Goal: Transaction & Acquisition: Purchase product/service

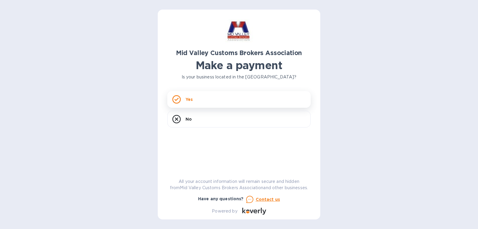
click at [186, 98] on p "Yes" at bounding box center [189, 99] width 7 height 6
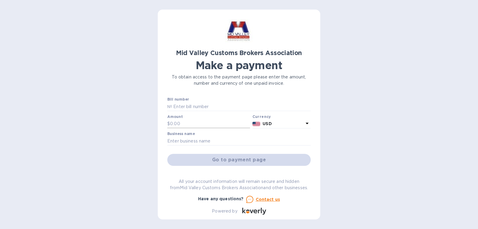
click at [182, 123] on input "text" at bounding box center [210, 123] width 80 height 9
click at [182, 125] on input "text" at bounding box center [210, 123] width 80 height 9
type input "416.59"
drag, startPoint x: 180, startPoint y: 142, endPoint x: 204, endPoint y: 143, distance: 23.0
click at [180, 142] on input "text" at bounding box center [238, 140] width 143 height 9
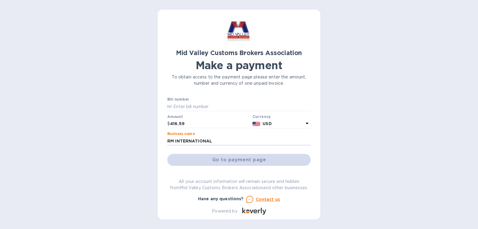
drag, startPoint x: 215, startPoint y: 140, endPoint x: 48, endPoint y: 135, distance: 167.4
click at [60, 129] on div "Mid Valley Customs Brokers Association Make a payment To obtain access to the p…" at bounding box center [239, 114] width 478 height 229
type input "[PERSON_NAME] DBA RM INTERNATIONAL"
click at [172, 107] on input "text" at bounding box center [241, 106] width 139 height 9
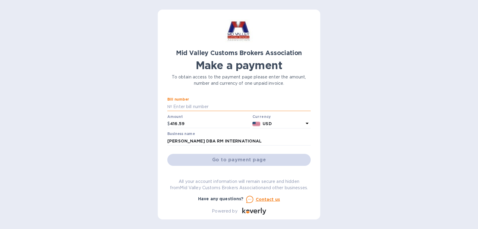
click at [171, 106] on p "№" at bounding box center [169, 106] width 5 height 6
drag, startPoint x: 168, startPoint y: 107, endPoint x: 200, endPoint y: 108, distance: 32.0
click at [199, 108] on div "№" at bounding box center [238, 106] width 143 height 9
click at [200, 108] on input "text" at bounding box center [241, 106] width 139 height 9
drag, startPoint x: 169, startPoint y: 106, endPoint x: 182, endPoint y: 91, distance: 19.8
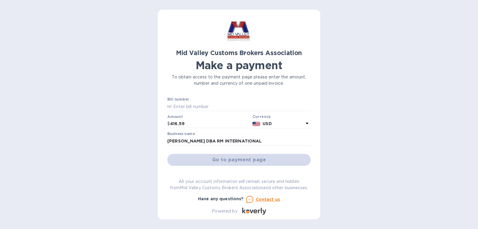
click at [182, 91] on div "Mid Valley Customs Brokers Association Make a payment To obtain access to the p…" at bounding box center [238, 116] width 143 height 195
click at [178, 106] on input "text" at bounding box center [241, 106] width 139 height 9
paste input "13117393713"
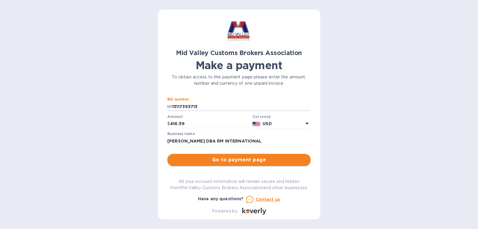
type input "13117393713"
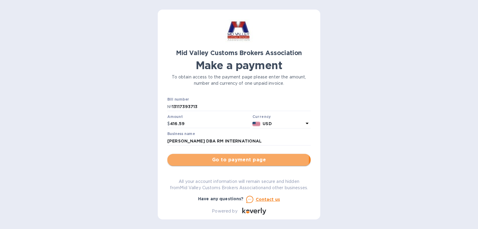
click at [215, 159] on span "Go to payment page" at bounding box center [239, 159] width 134 height 7
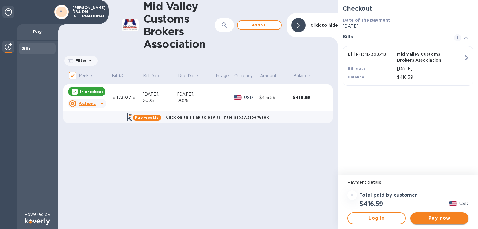
click at [436, 218] on span "Pay now" at bounding box center [439, 217] width 48 height 7
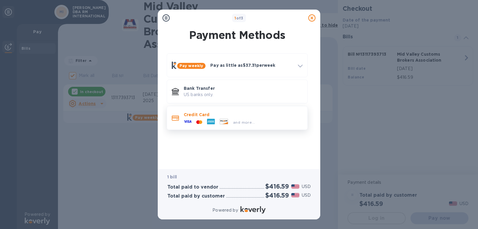
click at [194, 113] on p "Credit Card" at bounding box center [243, 114] width 119 height 6
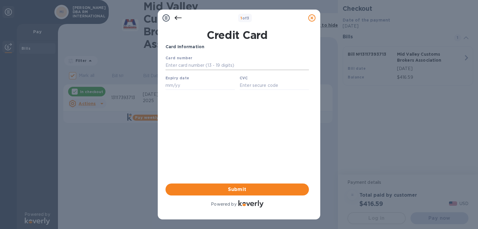
click at [169, 66] on input "text" at bounding box center [237, 65] width 143 height 9
type input "46"
type input "12/27"
type input "042"
click at [290, 41] on h1 "Credit Card" at bounding box center [237, 35] width 148 height 13
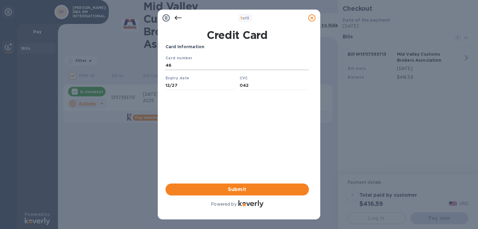
drag, startPoint x: 184, startPoint y: 65, endPoint x: 178, endPoint y: 63, distance: 6.2
click at [184, 65] on input "46" at bounding box center [237, 65] width 143 height 9
type input "[CREDIT_CARD_NUMBER]"
click at [167, 120] on div "Card Information Your browser does not support iframes Submit Powered by" at bounding box center [237, 126] width 143 height 165
click at [210, 189] on span "Submit" at bounding box center [237, 189] width 134 height 7
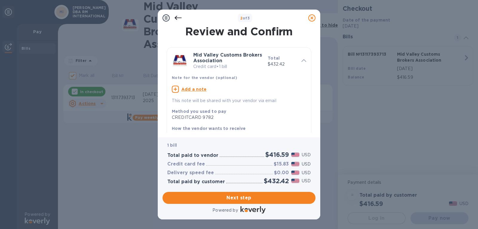
click at [178, 17] on icon at bounding box center [178, 17] width 7 height 7
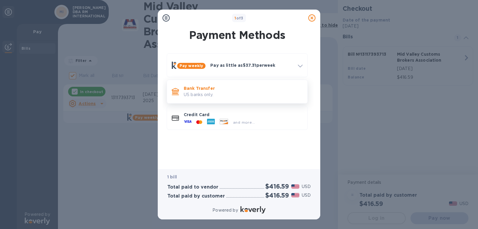
click at [208, 92] on p "US banks only." at bounding box center [243, 94] width 119 height 6
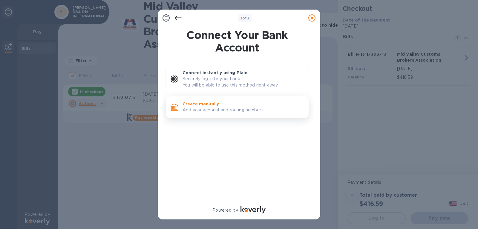
click at [197, 106] on p "Create manually" at bounding box center [243, 104] width 121 height 6
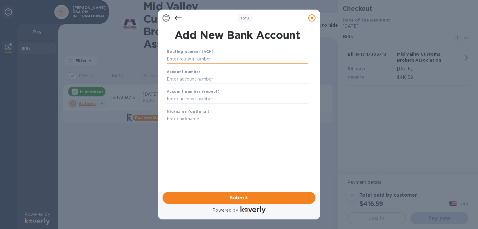
click at [177, 61] on input "text" at bounding box center [237, 59] width 141 height 9
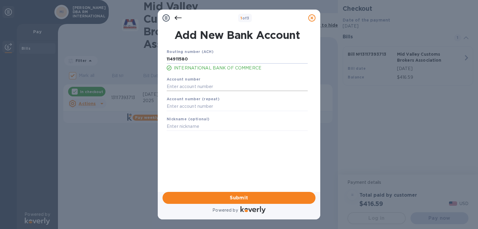
type input "114911580"
click at [178, 85] on input "text" at bounding box center [237, 86] width 141 height 9
type input "1012400050"
click at [169, 108] on input "text" at bounding box center [237, 106] width 141 height 9
type input "1012400050"
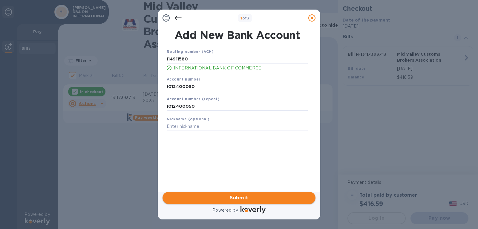
click at [248, 199] on span "Submit" at bounding box center [238, 197] width 143 height 7
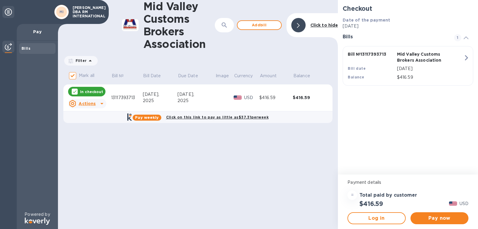
click at [73, 75] on input "Mark all" at bounding box center [72, 75] width 13 height 13
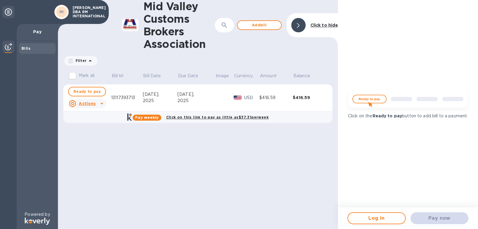
click at [124, 97] on div "13117393713" at bounding box center [127, 97] width 32 height 6
click at [365, 98] on img at bounding box center [408, 101] width 128 height 26
click at [69, 74] on input "Mark all" at bounding box center [72, 75] width 13 height 13
checkbox input "true"
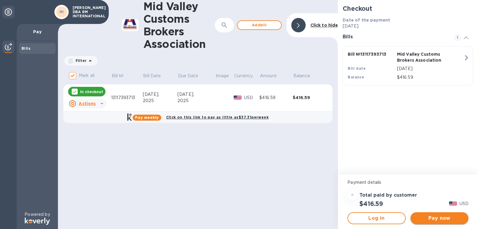
click at [434, 216] on span "Pay now" at bounding box center [439, 217] width 48 height 7
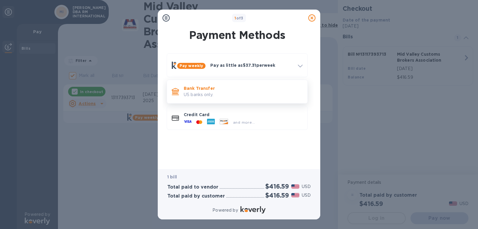
click at [183, 87] on div "Bank Transfer US banks only." at bounding box center [243, 91] width 124 height 17
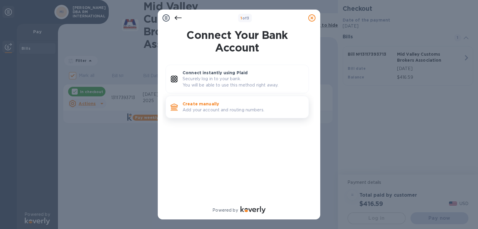
click at [191, 107] on p "Add your account and routing numbers." at bounding box center [243, 110] width 121 height 6
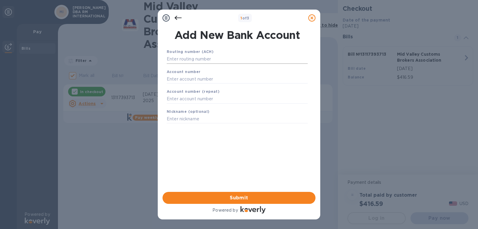
click at [180, 58] on input "text" at bounding box center [237, 59] width 141 height 9
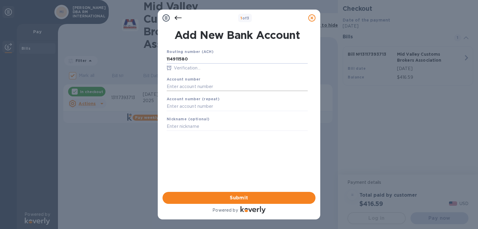
type input "114911580"
click at [177, 86] on input "text" at bounding box center [237, 86] width 141 height 9
type input "114911580"
click at [183, 103] on input "text" at bounding box center [237, 106] width 141 height 9
type input "1012400050"
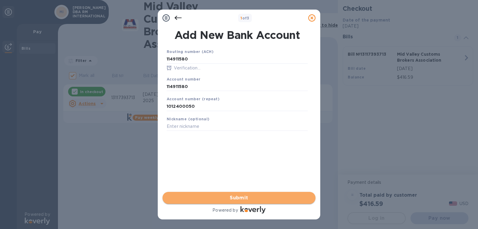
click at [251, 195] on span "Submit" at bounding box center [238, 197] width 143 height 7
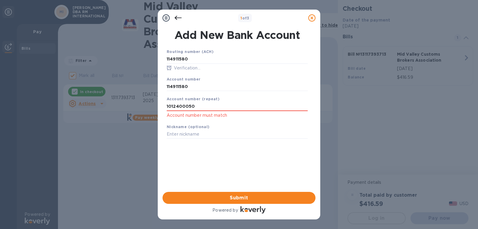
drag, startPoint x: 195, startPoint y: 84, endPoint x: 54, endPoint y: 82, distance: 141.1
click at [54, 82] on div "1 of 3 Add New Bank Account Routing number (ACH) [US_BANK_ROUTING_MICR] Verific…" at bounding box center [239, 114] width 478 height 229
type input "1012400050"
click at [222, 195] on span "Submit" at bounding box center [238, 197] width 143 height 7
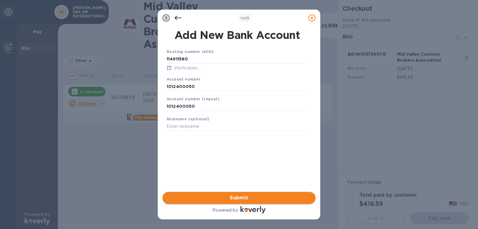
click at [243, 197] on span "Submit" at bounding box center [238, 197] width 143 height 7
click at [200, 58] on input "114911580" at bounding box center [237, 59] width 141 height 9
drag, startPoint x: 198, startPoint y: 58, endPoint x: 113, endPoint y: 57, distance: 85.5
click at [113, 57] on div "1 of 3 Add New Bank Account Routing number (ACH) [US_BANK_ROUTING_MICR] Verific…" at bounding box center [239, 114] width 478 height 229
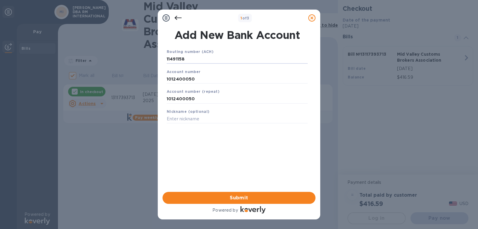
type input "114911580"
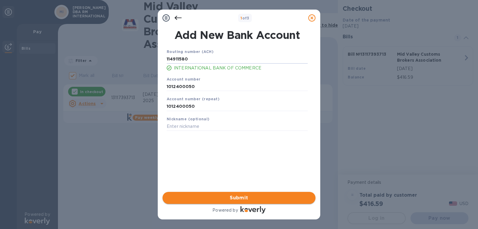
click at [253, 195] on span "Submit" at bounding box center [238, 197] width 143 height 7
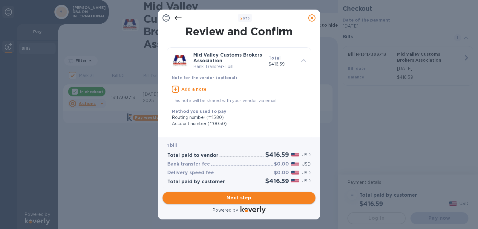
click at [239, 198] on span "Next step" at bounding box center [238, 197] width 143 height 7
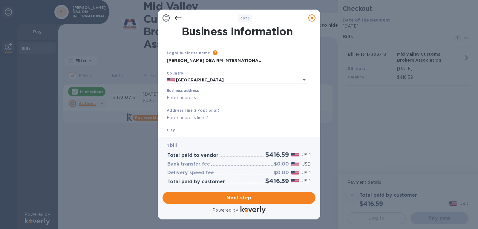
type input "[GEOGRAPHIC_DATA]"
click at [179, 100] on input "Business address" at bounding box center [237, 97] width 141 height 9
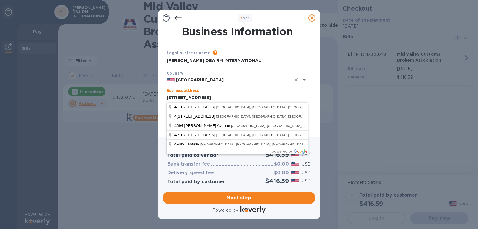
click at [244, 77] on input "[GEOGRAPHIC_DATA]" at bounding box center [233, 79] width 116 height 7
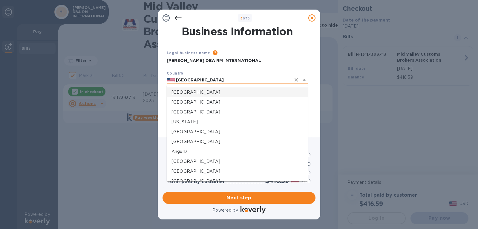
click at [226, 79] on input "[GEOGRAPHIC_DATA]" at bounding box center [233, 79] width 116 height 7
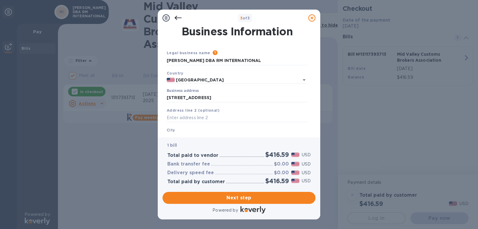
click at [280, 47] on div "Legal business name Please provide the legal name that appears on your SS-4 for…" at bounding box center [237, 113] width 146 height 149
click at [180, 130] on div "City" at bounding box center [237, 134] width 146 height 20
click at [174, 129] on b "City" at bounding box center [171, 130] width 8 height 4
click at [207, 98] on input "[STREET_ADDRESS]" at bounding box center [237, 97] width 141 height 9
type input "[STREET_ADDRESS]"
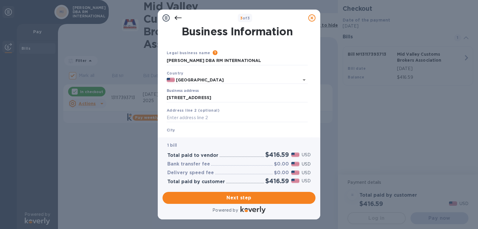
type input "[GEOGRAPHIC_DATA]"
type input "78520"
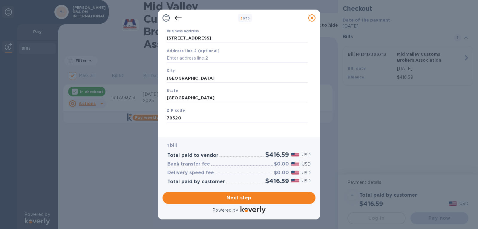
scroll to position [60, 0]
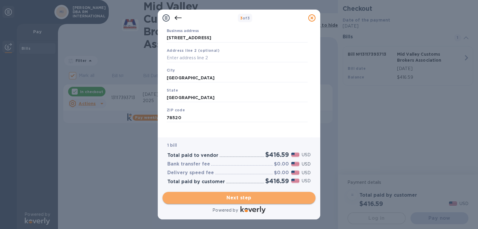
click at [231, 197] on span "Next step" at bounding box center [238, 197] width 143 height 7
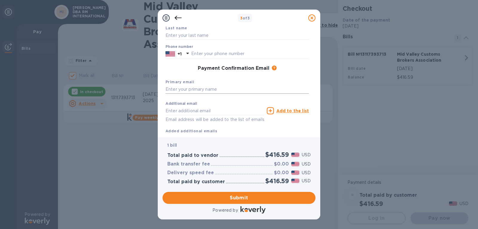
click at [186, 90] on input "text" at bounding box center [237, 89] width 143 height 9
type input "M"
type input "[EMAIL_ADDRESS][DOMAIN_NAME]"
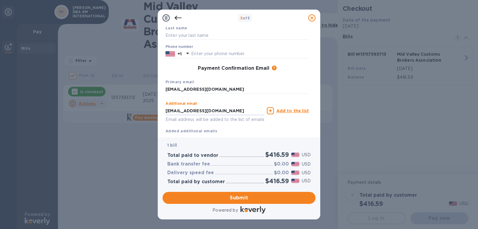
type input "[EMAIL_ADDRESS][DOMAIN_NAME]"
click at [303, 67] on div "Payment Confirmation Email The added email addresses will be used to send the p…" at bounding box center [237, 68] width 143 height 6
click at [273, 111] on icon at bounding box center [270, 110] width 7 height 7
drag, startPoint x: 170, startPoint y: 110, endPoint x: 182, endPoint y: 117, distance: 13.5
click at [170, 110] on input "text" at bounding box center [215, 110] width 99 height 9
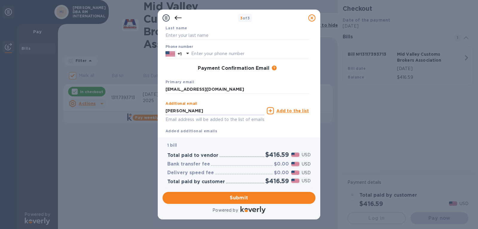
type input "[EMAIL_ADDRESS][DOMAIN_NAME]"
type input "[PERSON_NAME]"
type input "9564559254"
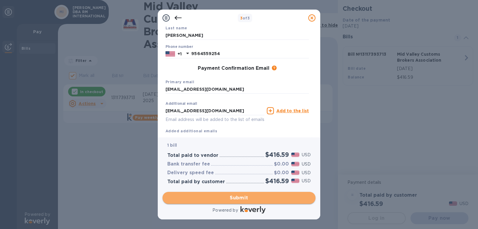
click at [246, 198] on span "Submit" at bounding box center [238, 197] width 143 height 7
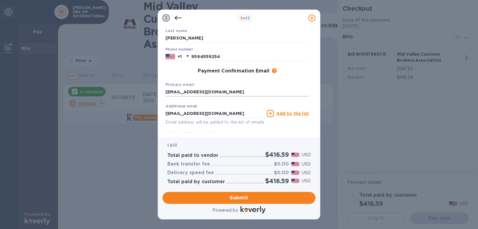
scroll to position [97, 0]
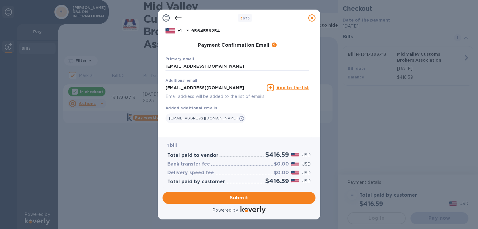
click at [287, 85] on u "Add to the list" at bounding box center [292, 87] width 33 height 5
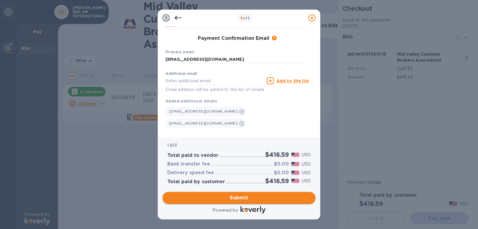
click at [250, 197] on span "Submit" at bounding box center [238, 197] width 143 height 7
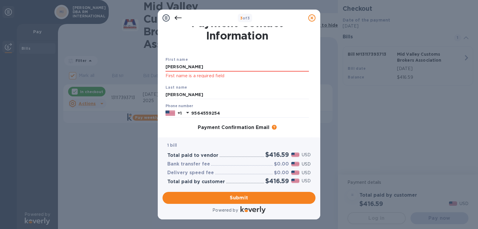
scroll to position [8, 0]
drag, startPoint x: 195, startPoint y: 67, endPoint x: 218, endPoint y: 68, distance: 23.3
click at [195, 67] on input "[PERSON_NAME]" at bounding box center [237, 67] width 143 height 9
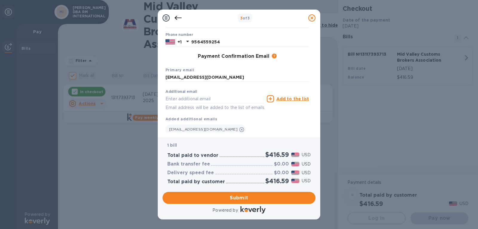
scroll to position [109, 0]
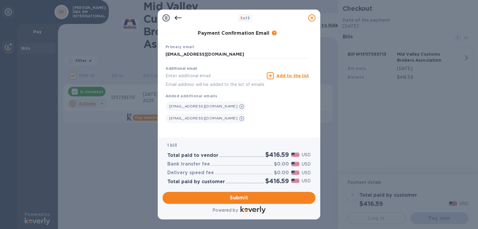
drag, startPoint x: 291, startPoint y: 98, endPoint x: 294, endPoint y: 98, distance: 3.6
click at [291, 99] on div "[EMAIL_ADDRESS][DOMAIN_NAME] [EMAIL_ADDRESS][DOMAIN_NAME]" at bounding box center [237, 111] width 143 height 24
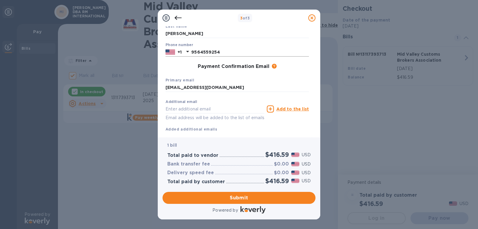
scroll to position [0, 0]
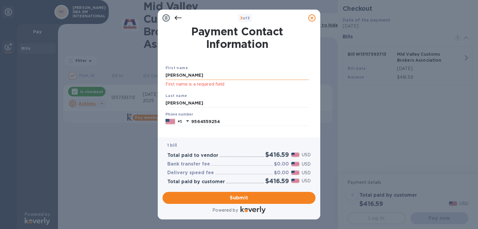
click at [197, 74] on input "[PERSON_NAME]" at bounding box center [237, 75] width 143 height 9
click at [173, 43] on h1 "Payment Contact Information" at bounding box center [237, 37] width 143 height 25
click at [238, 195] on span "Submit" at bounding box center [238, 197] width 143 height 7
drag, startPoint x: 187, startPoint y: 74, endPoint x: 51, endPoint y: 65, distance: 135.9
click at [48, 66] on div "3 of 3 Payment Contact Information First name [PERSON_NAME] First name is a req…" at bounding box center [239, 114] width 478 height 229
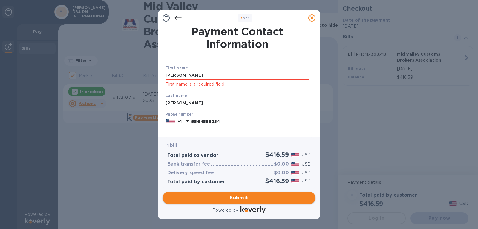
click at [241, 193] on button "Submit" at bounding box center [239, 198] width 153 height 12
drag, startPoint x: 194, startPoint y: 73, endPoint x: 203, endPoint y: 79, distance: 10.6
click at [194, 73] on input "[PERSON_NAME]" at bounding box center [237, 75] width 143 height 9
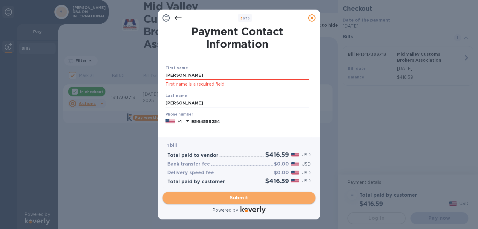
click at [241, 199] on span "Submit" at bounding box center [238, 197] width 143 height 7
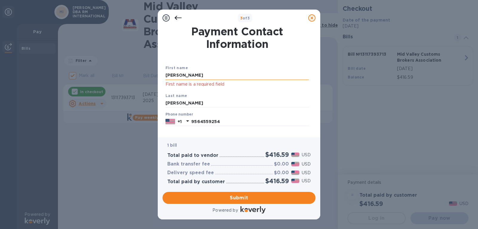
drag, startPoint x: 185, startPoint y: 75, endPoint x: 189, endPoint y: 77, distance: 4.4
click at [185, 75] on input "[PERSON_NAME]" at bounding box center [237, 75] width 143 height 9
click at [198, 103] on input "[PERSON_NAME]" at bounding box center [237, 103] width 143 height 9
click at [246, 89] on div "First name [PERSON_NAME] First name is a required field" at bounding box center [237, 76] width 148 height 28
click at [263, 198] on span "Submit" at bounding box center [238, 197] width 143 height 7
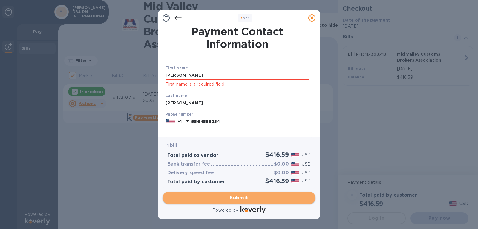
click at [263, 198] on span "Submit" at bounding box center [238, 197] width 143 height 7
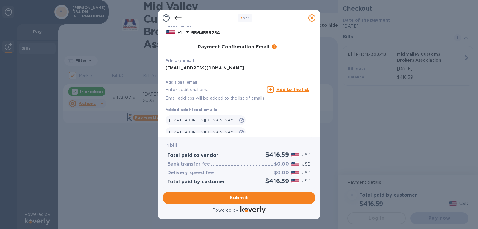
scroll to position [90, 0]
click at [255, 68] on input "[EMAIL_ADDRESS][DOMAIN_NAME]" at bounding box center [237, 67] width 143 height 9
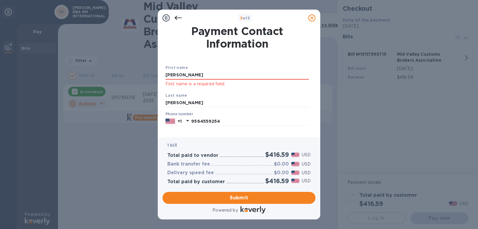
scroll to position [0, 0]
click at [195, 77] on input "[PERSON_NAME]" at bounding box center [237, 75] width 143 height 9
click at [170, 45] on h1 "Payment Contact Information" at bounding box center [237, 37] width 143 height 25
click at [179, 16] on icon at bounding box center [178, 17] width 7 height 7
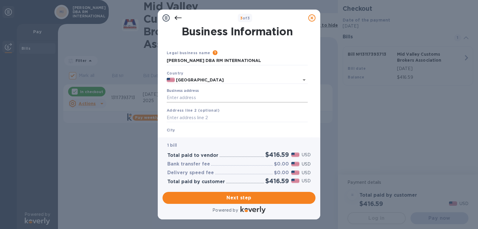
click at [194, 96] on input "Business address" at bounding box center [237, 97] width 141 height 9
type input "[STREET_ADDRESS]"
type input "[GEOGRAPHIC_DATA]"
type input "78520"
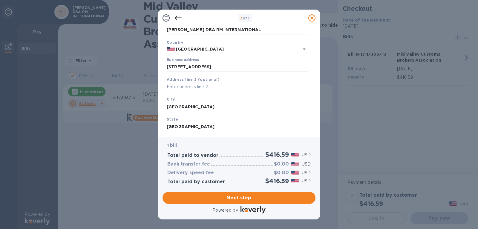
scroll to position [60, 0]
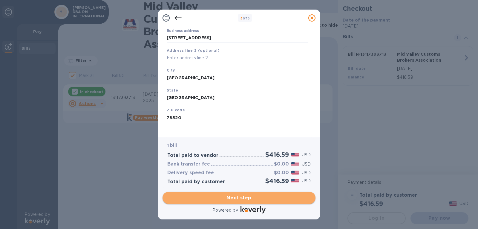
click at [239, 200] on span "Next step" at bounding box center [238, 197] width 143 height 7
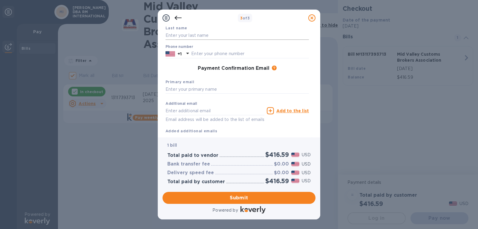
drag, startPoint x: 188, startPoint y: 35, endPoint x: 193, endPoint y: 36, distance: 4.8
click at [188, 35] on input "text" at bounding box center [237, 35] width 143 height 9
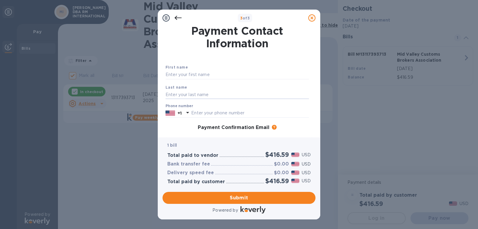
scroll to position [0, 0]
click at [174, 73] on input "text" at bounding box center [237, 75] width 143 height 9
type input "m"
type input "[PERSON_NAME]"
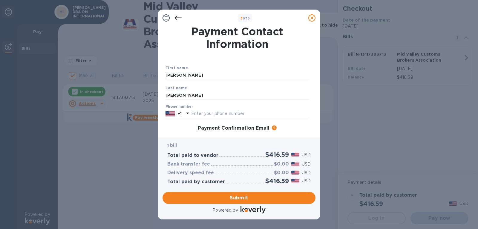
drag, startPoint x: 219, startPoint y: 62, endPoint x: 221, endPoint y: 64, distance: 3.2
click at [219, 62] on div "First name [PERSON_NAME] Last name [PERSON_NAME] Phone number +1 Payment Confir…" at bounding box center [237, 124] width 146 height 141
click at [200, 115] on input "text" at bounding box center [250, 113] width 118 height 9
type input "9564559254"
click at [257, 87] on div "Last name [PERSON_NAME]" at bounding box center [237, 92] width 148 height 20
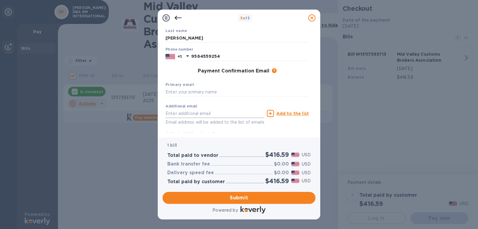
scroll to position [60, 0]
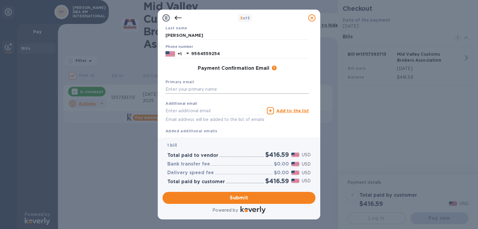
click at [172, 90] on input "text" at bounding box center [237, 89] width 143 height 9
type input "[EMAIL_ADDRESS][DOMAIN_NAME]"
click at [287, 112] on u "Add to the list" at bounding box center [292, 110] width 33 height 5
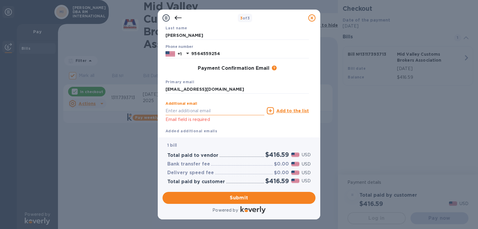
drag, startPoint x: 174, startPoint y: 112, endPoint x: 196, endPoint y: 114, distance: 22.2
click at [174, 112] on input "text" at bounding box center [215, 110] width 99 height 9
type input "[EMAIL_ADDRESS][DOMAIN_NAME]"
click at [297, 111] on u "Add to the list" at bounding box center [292, 110] width 33 height 5
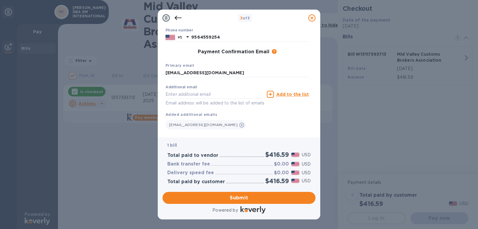
scroll to position [90, 0]
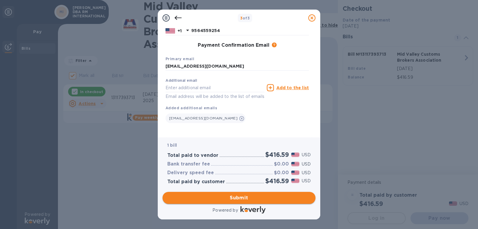
click at [242, 198] on span "Submit" at bounding box center [238, 197] width 143 height 7
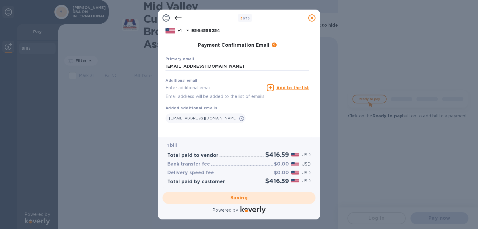
checkbox input "false"
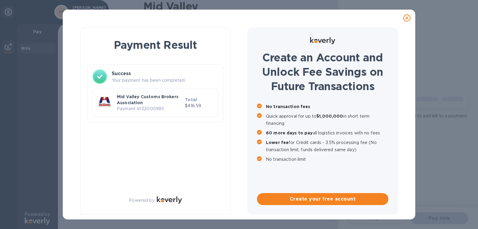
scroll to position [0, 0]
